Goal: Information Seeking & Learning: Understand process/instructions

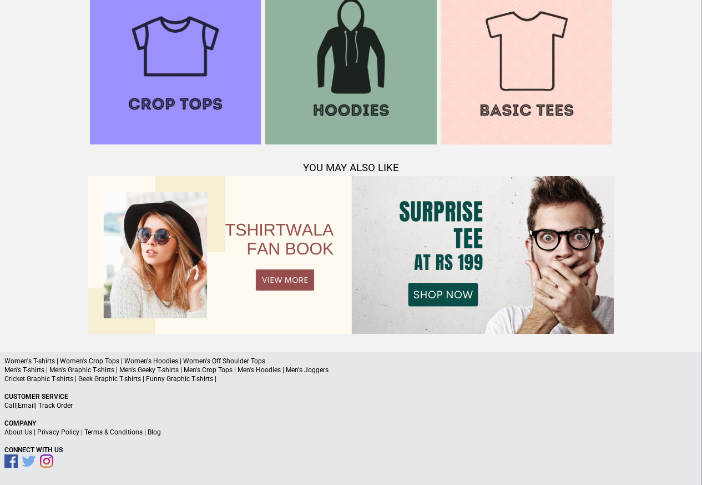
scroll to position [978, 0]
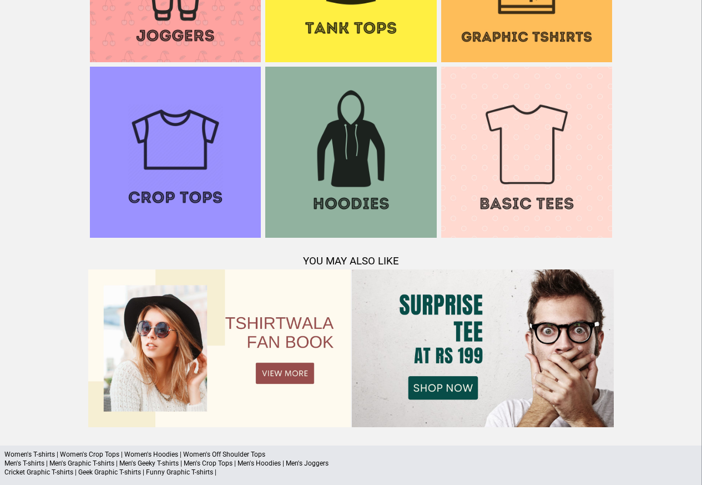
scroll to position [886, 0]
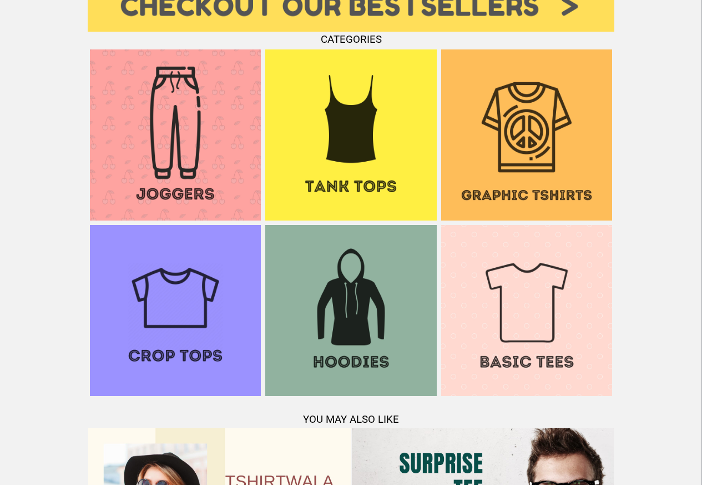
scroll to position [605, 0]
